Goal: Find specific page/section: Locate a particular part of the current website

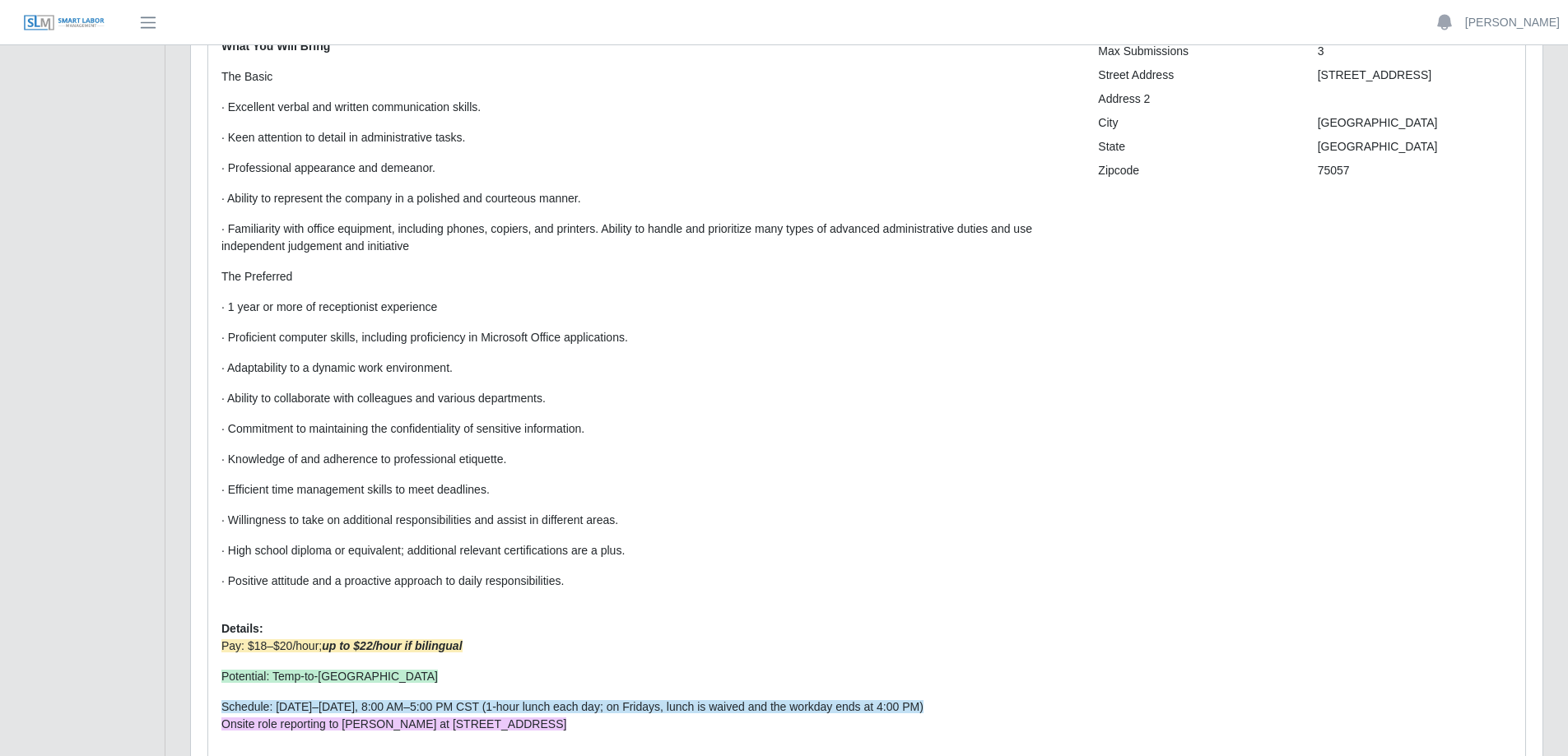
scroll to position [227, 0]
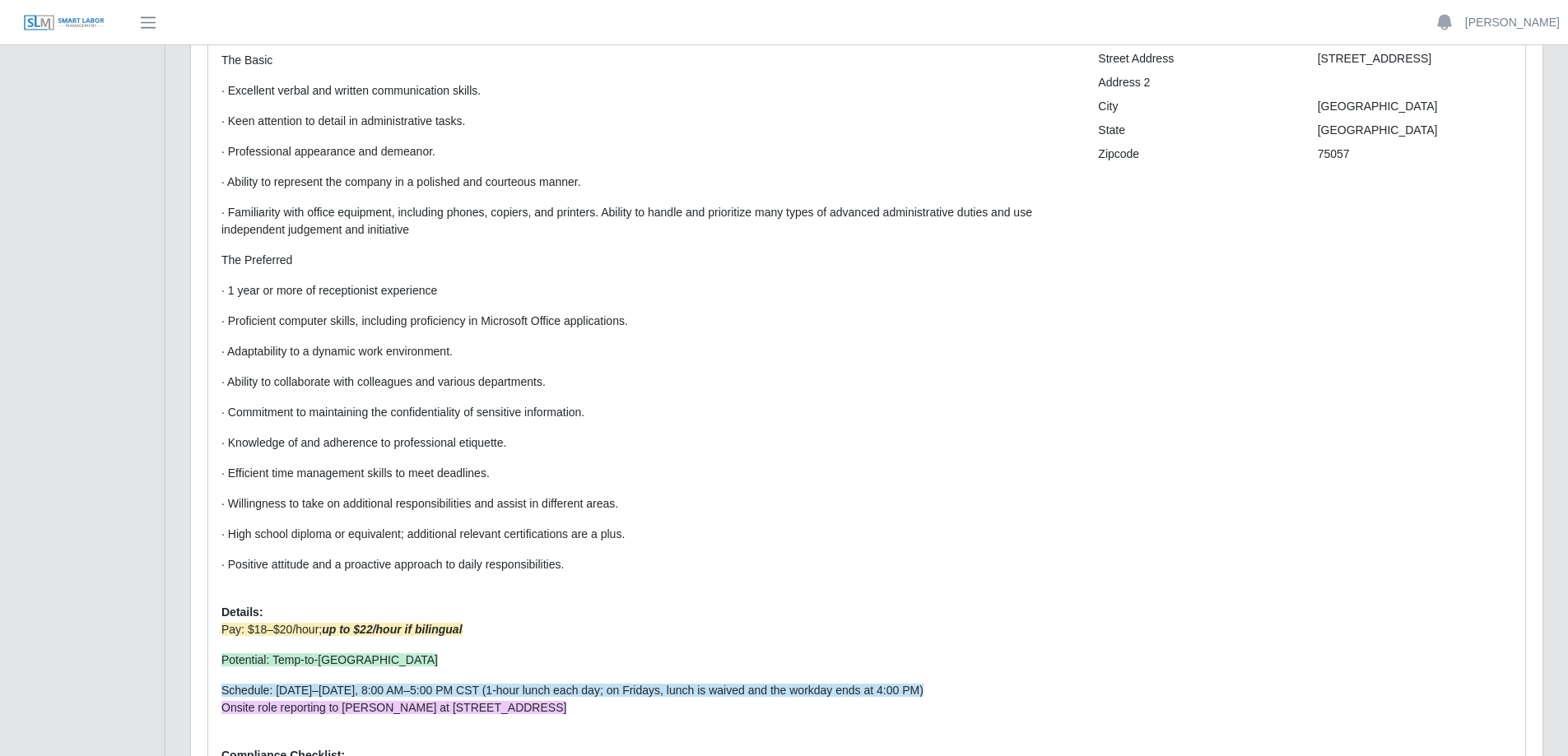
scroll to position [309, 0]
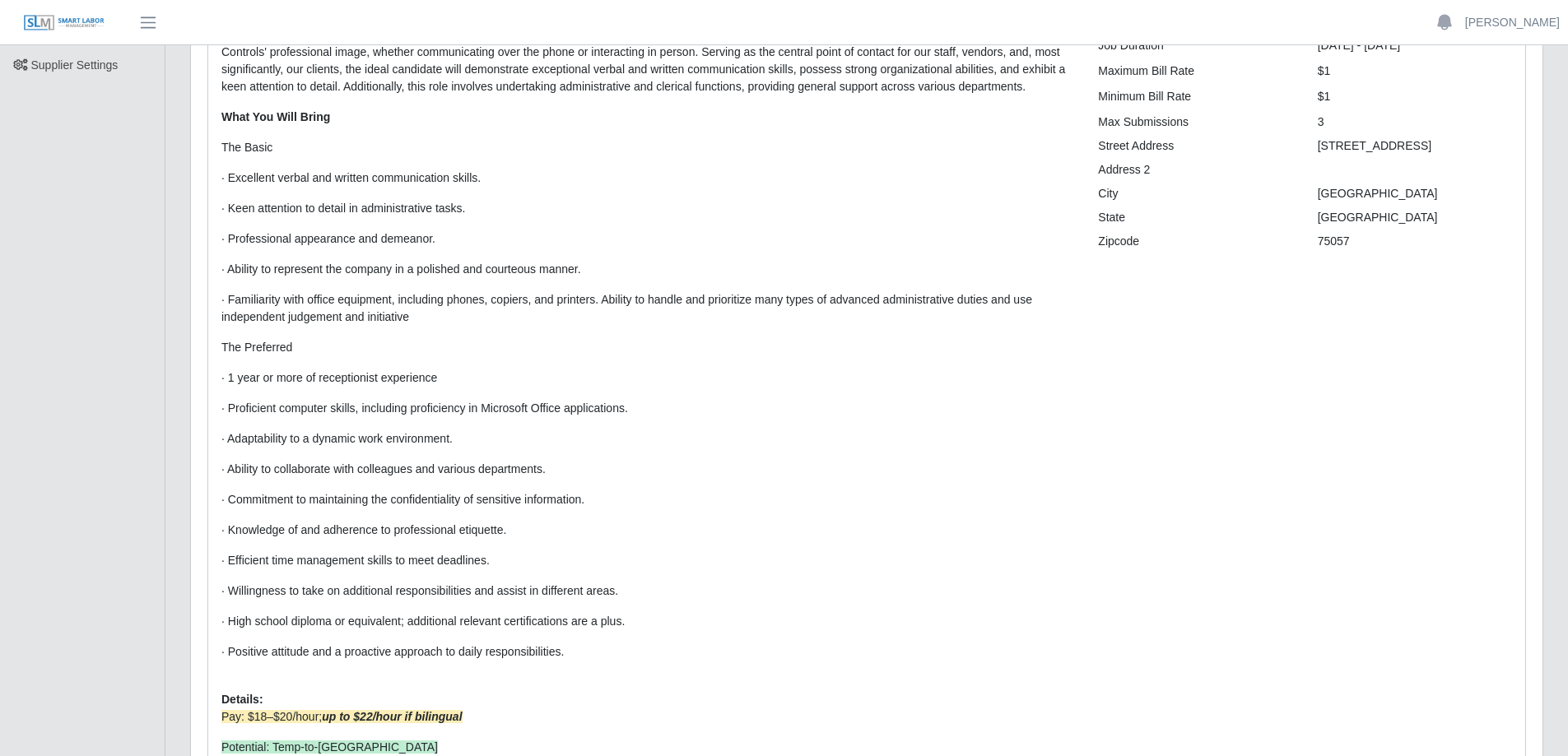
scroll to position [247, 0]
